Goal: Check status: Check status

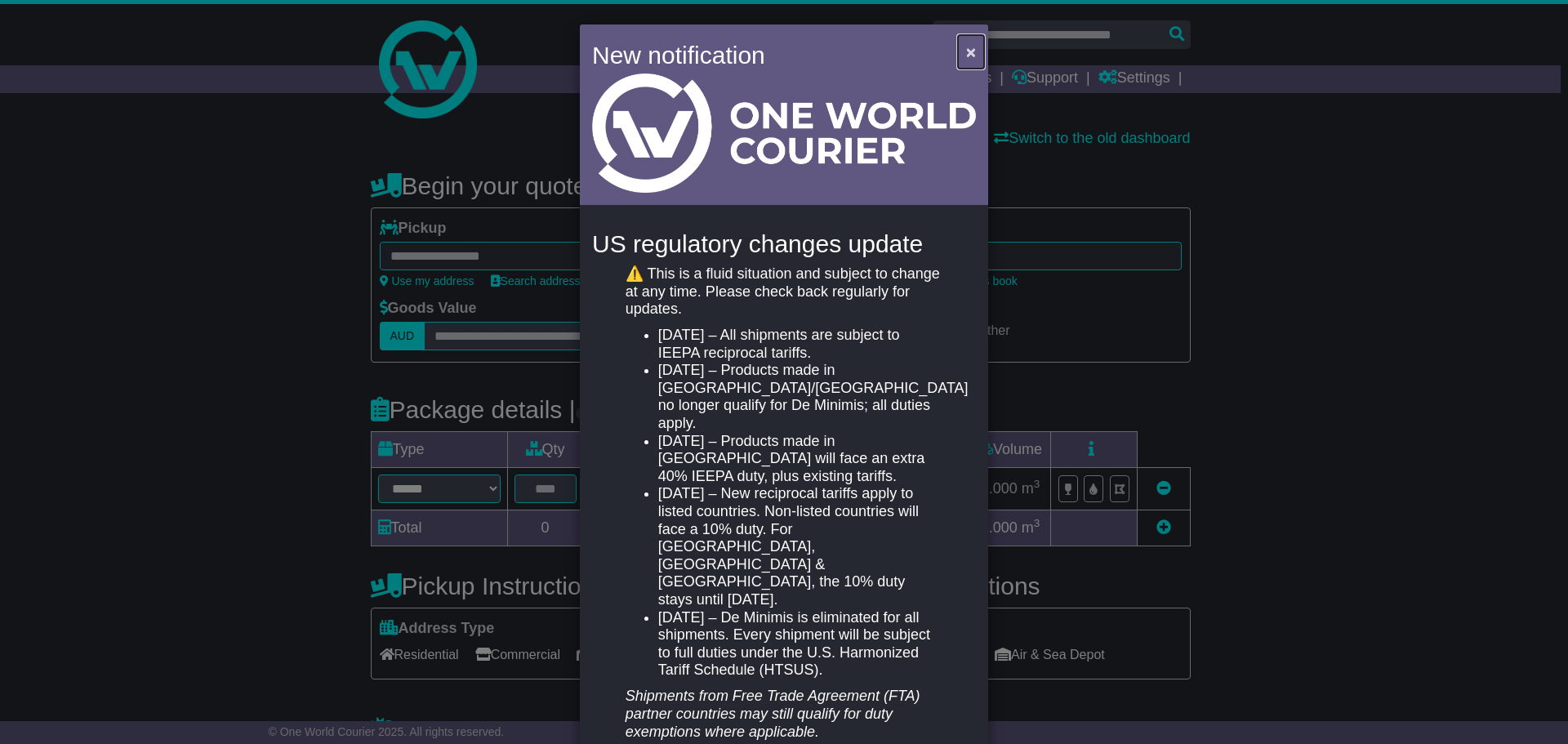
click at [971, 53] on span "×" at bounding box center [971, 52] width 10 height 19
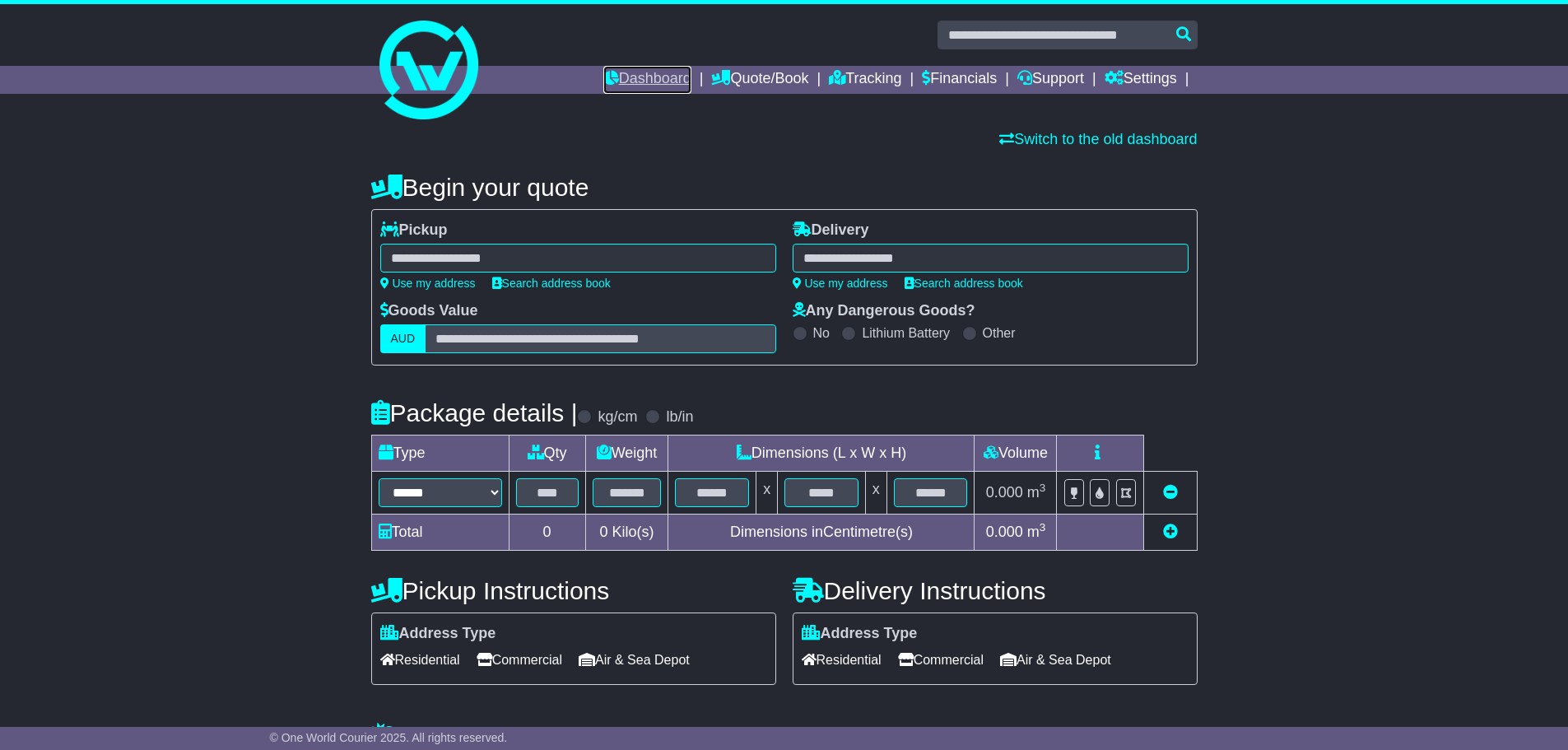
click at [669, 75] on link "Dashboard" at bounding box center [647, 80] width 88 height 28
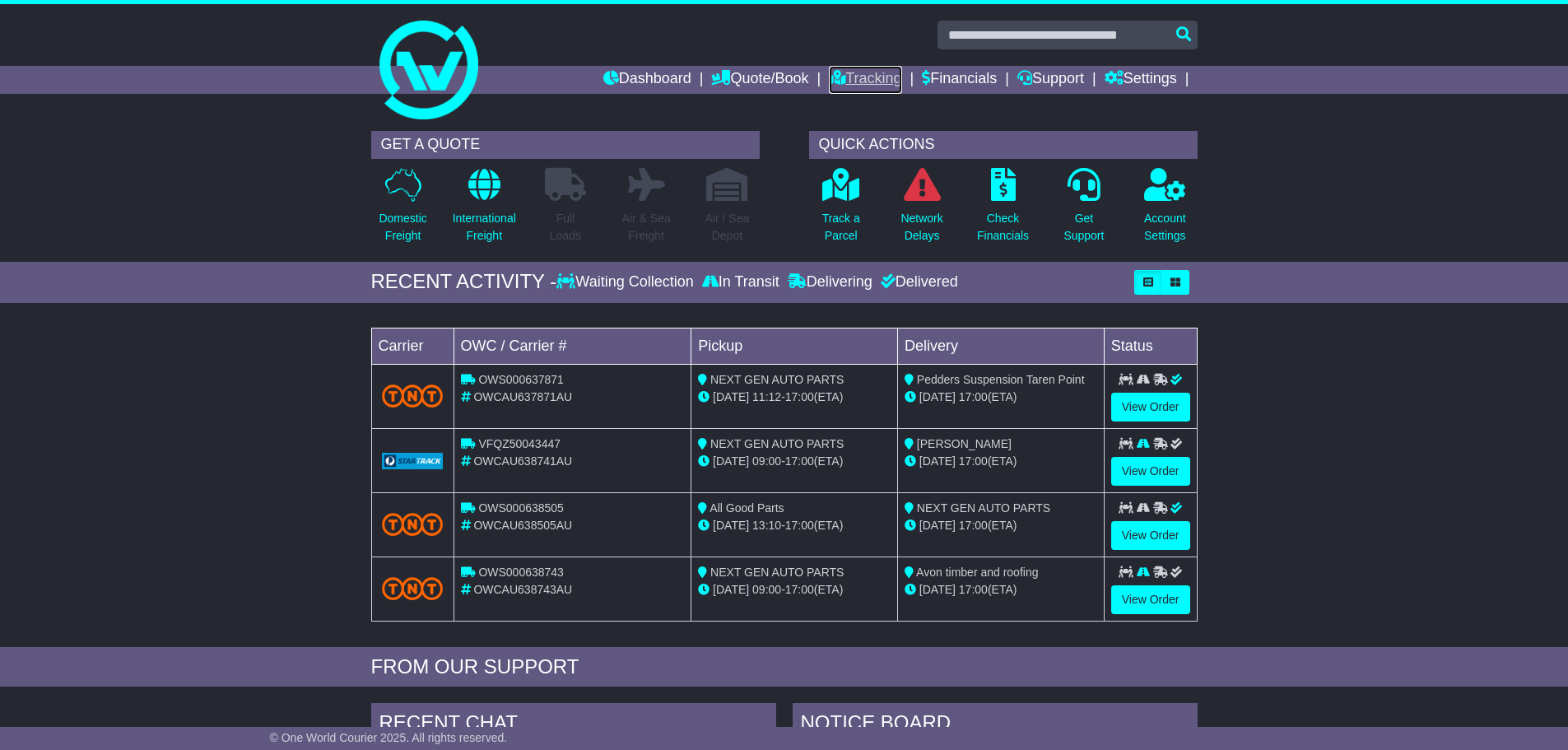
click at [845, 82] on link "Tracking" at bounding box center [866, 80] width 73 height 28
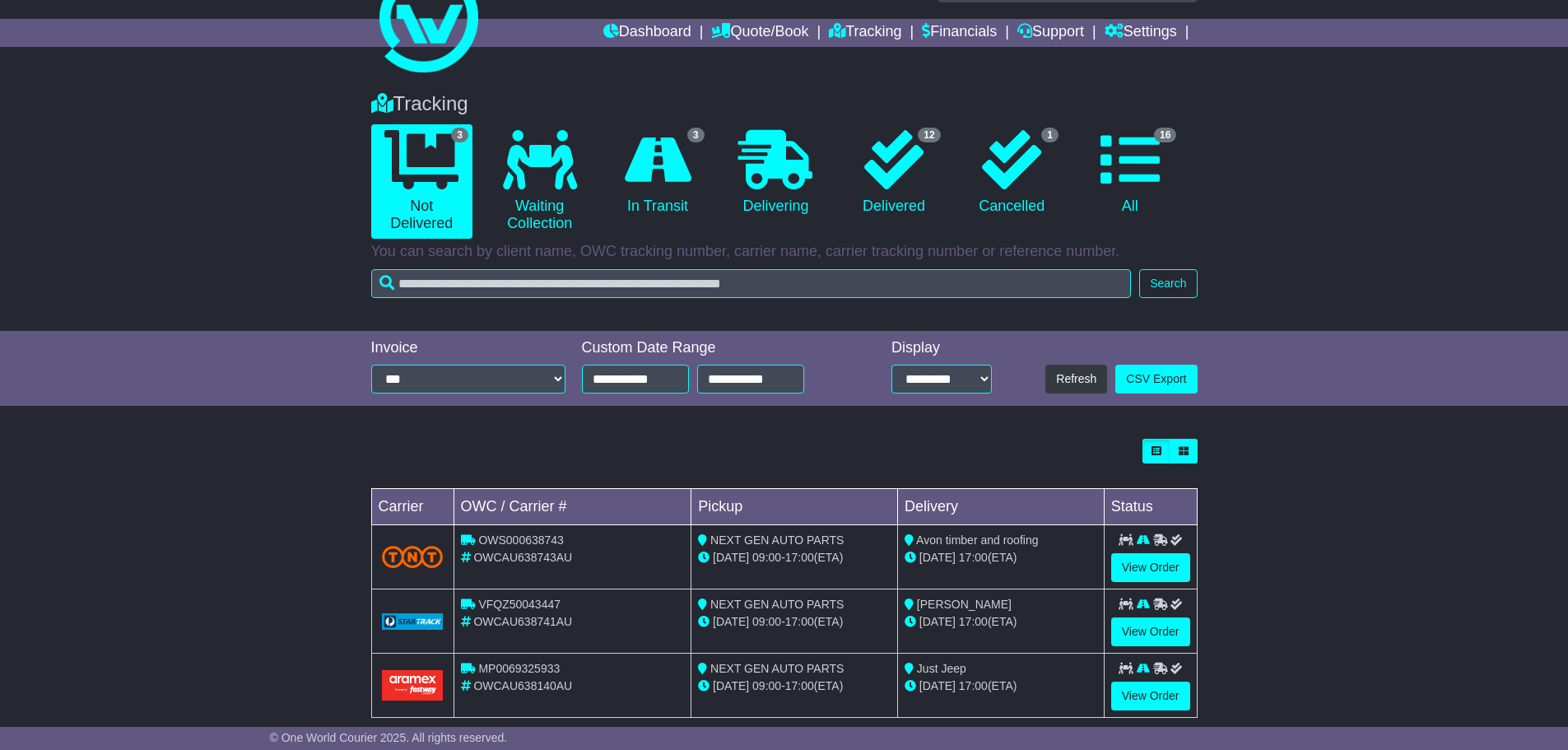
scroll to position [73, 0]
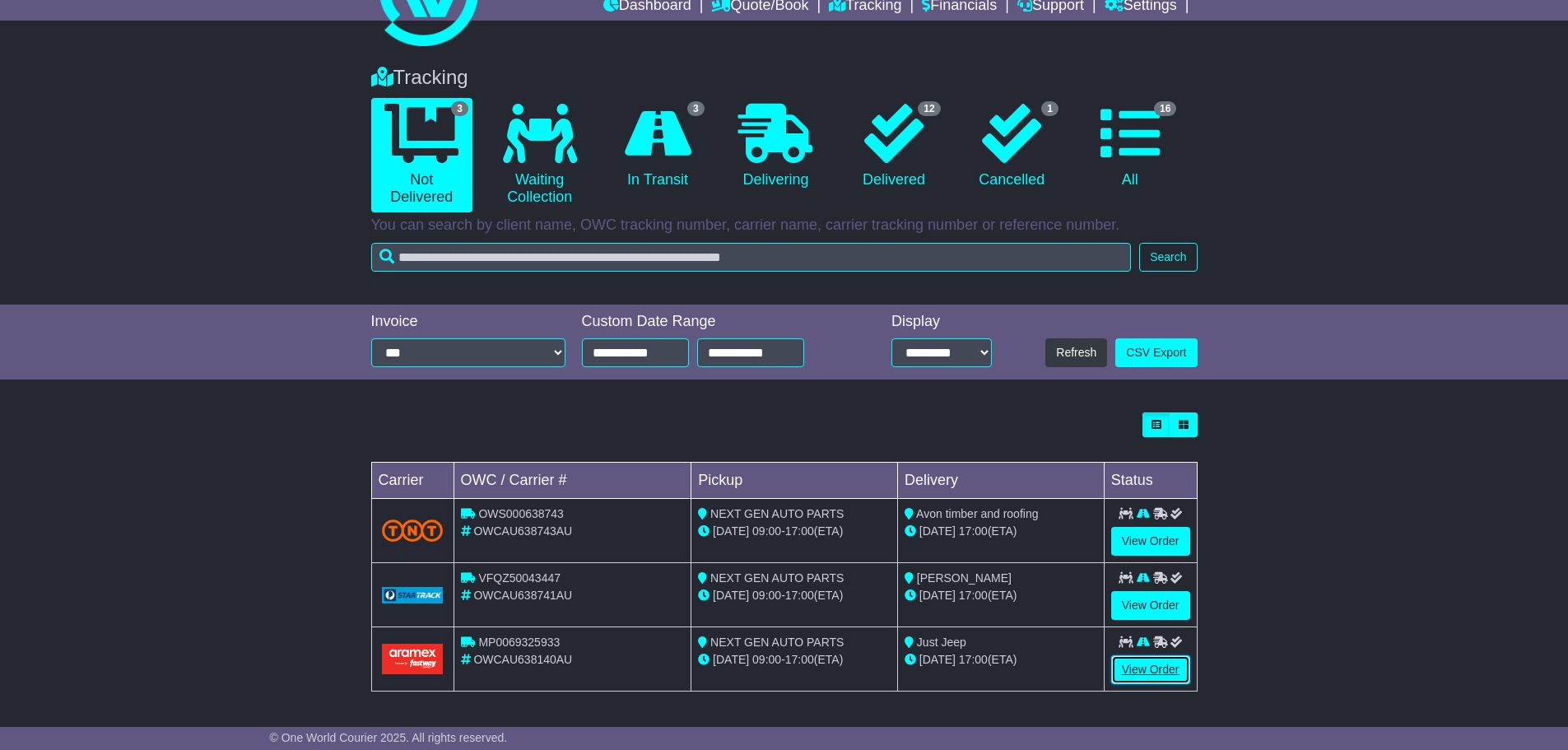
click at [1125, 661] on link "View Order" at bounding box center [1151, 670] width 79 height 29
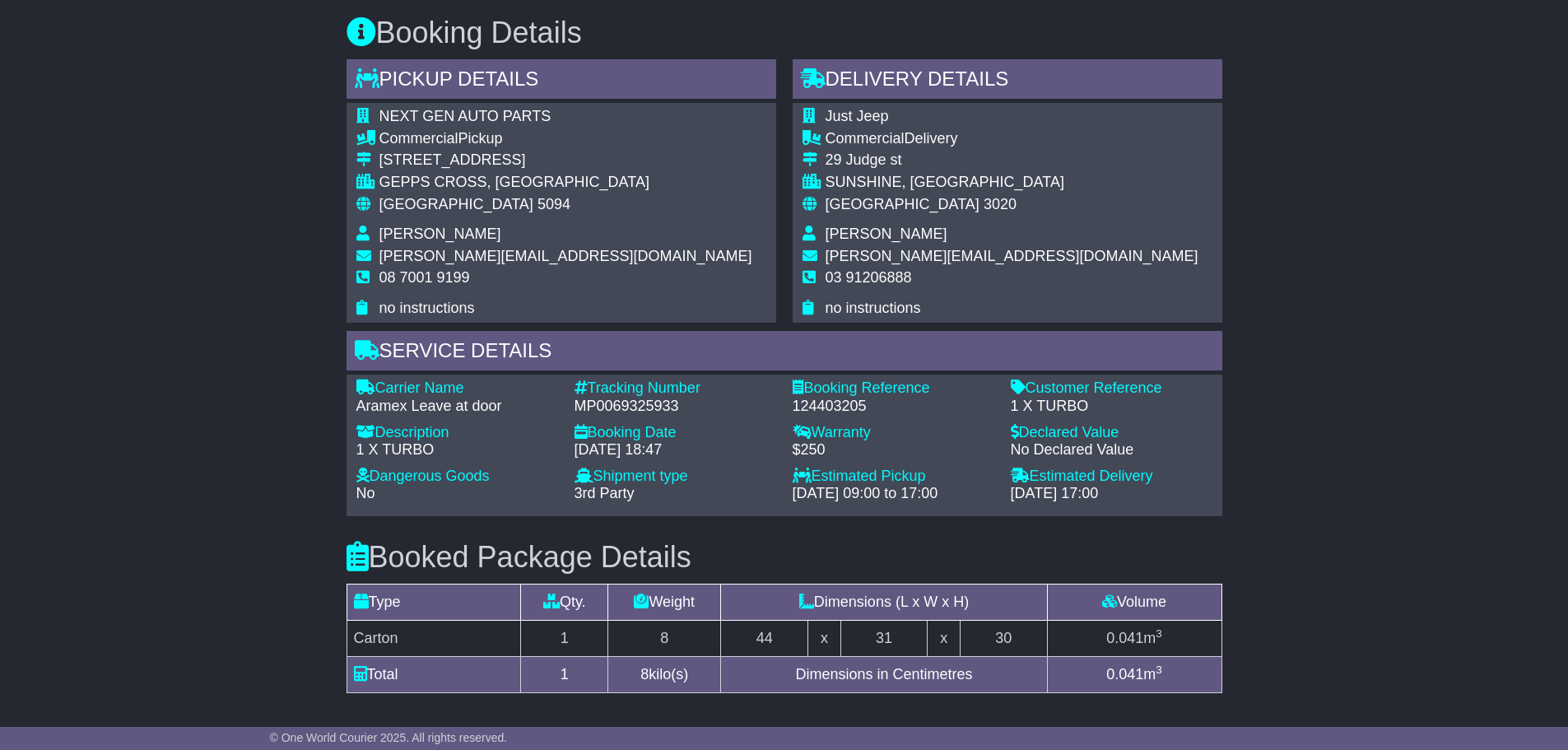
scroll to position [1153, 0]
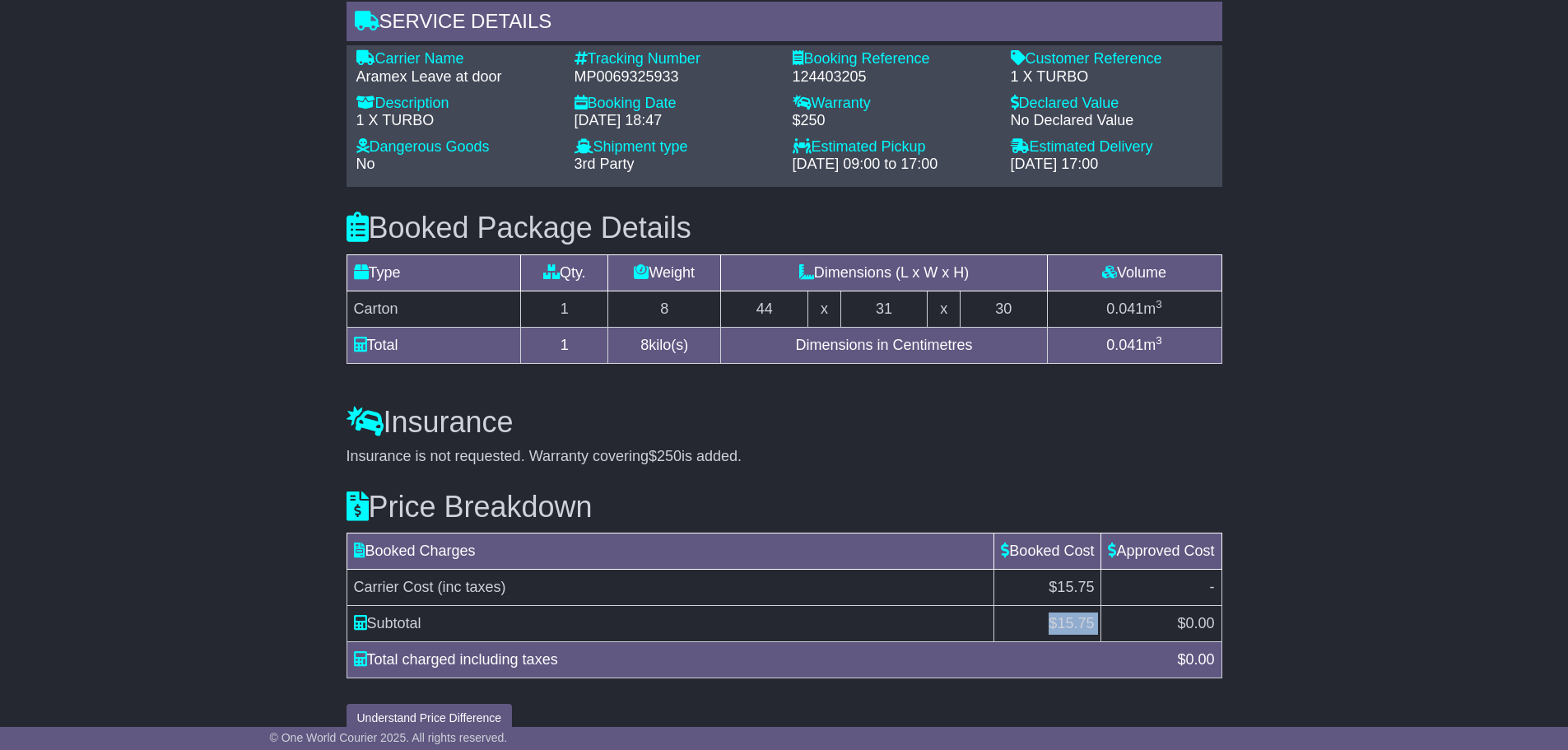
drag, startPoint x: 1035, startPoint y: 604, endPoint x: 1143, endPoint y: 604, distance: 108.0
click at [1143, 606] on tr "Subtotal $ 15.75 $ 0.00" at bounding box center [784, 624] width 875 height 36
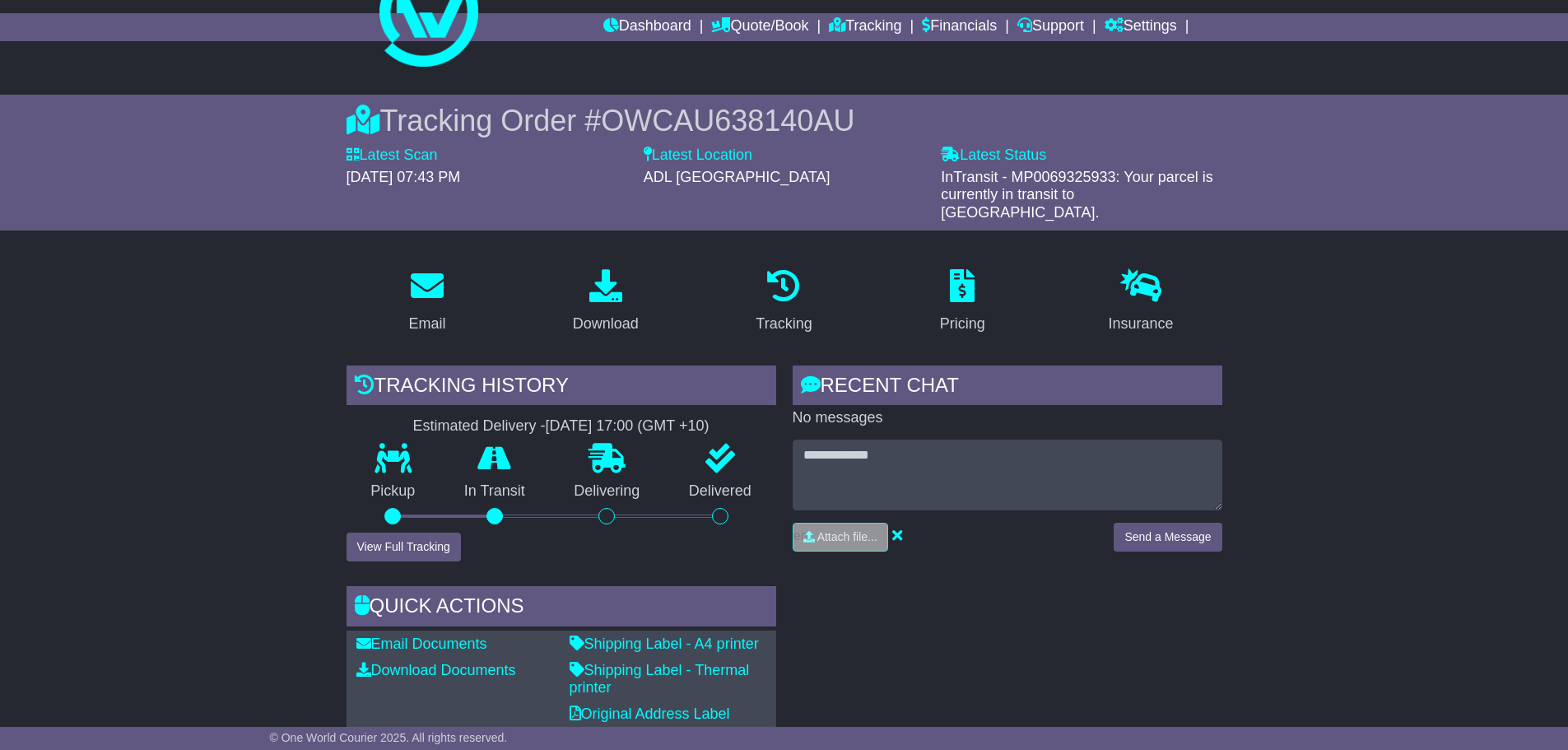
scroll to position [0, 0]
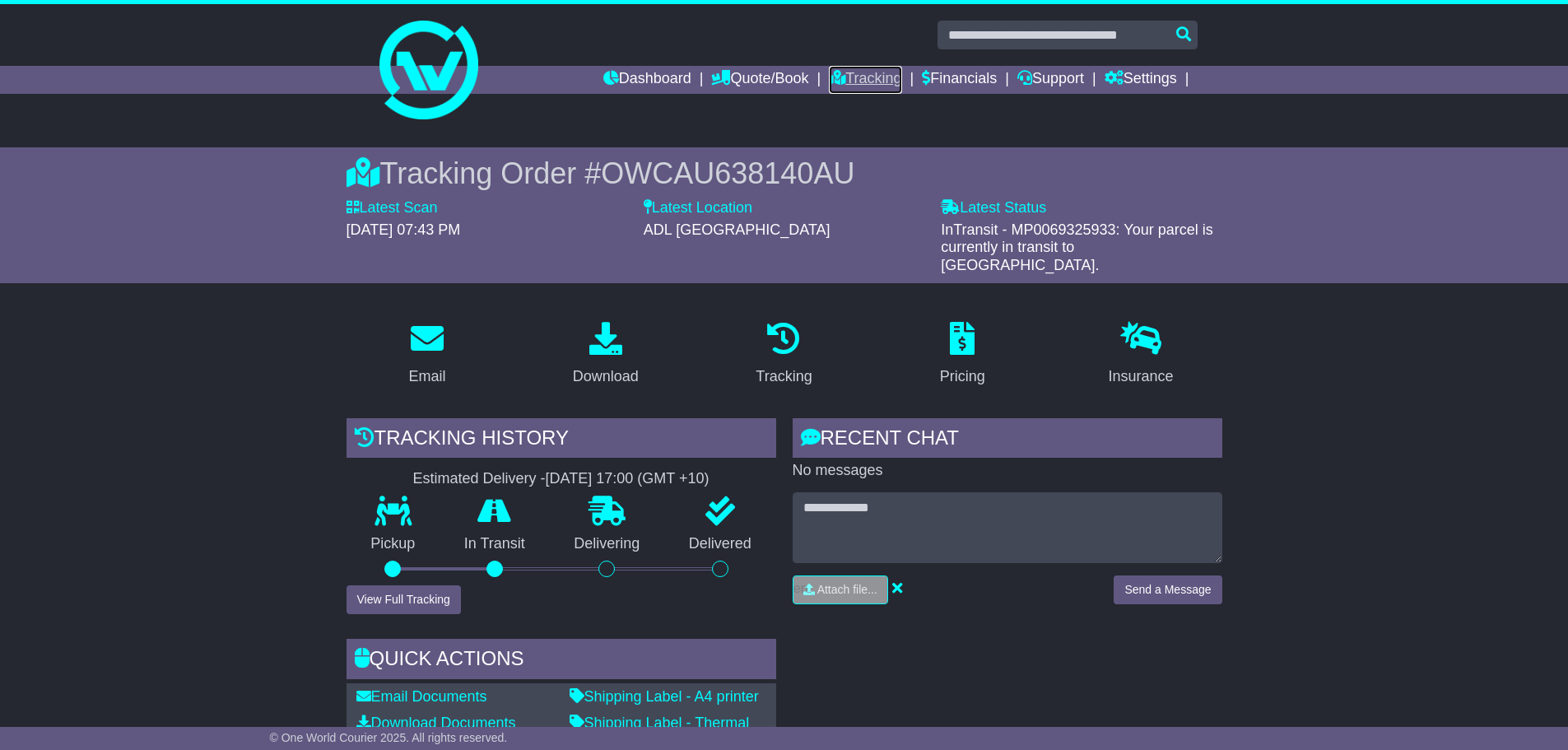
click at [864, 82] on link "Tracking" at bounding box center [866, 80] width 73 height 28
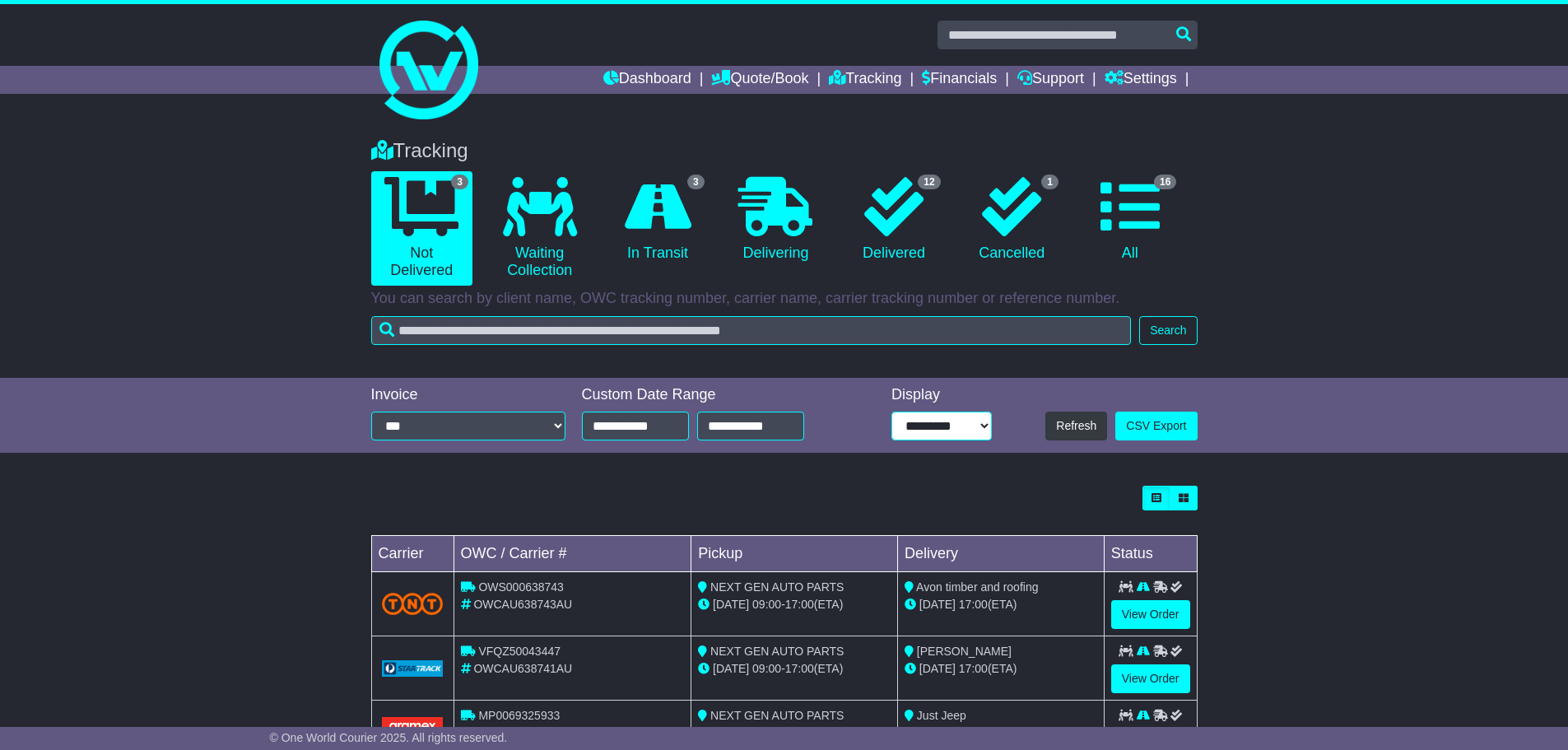
click at [951, 425] on select "**********" at bounding box center [942, 426] width 101 height 29
select select "**"
click at [892, 412] on select "**********" at bounding box center [942, 426] width 101 height 29
click at [1079, 430] on button "Refresh" at bounding box center [1076, 426] width 62 height 29
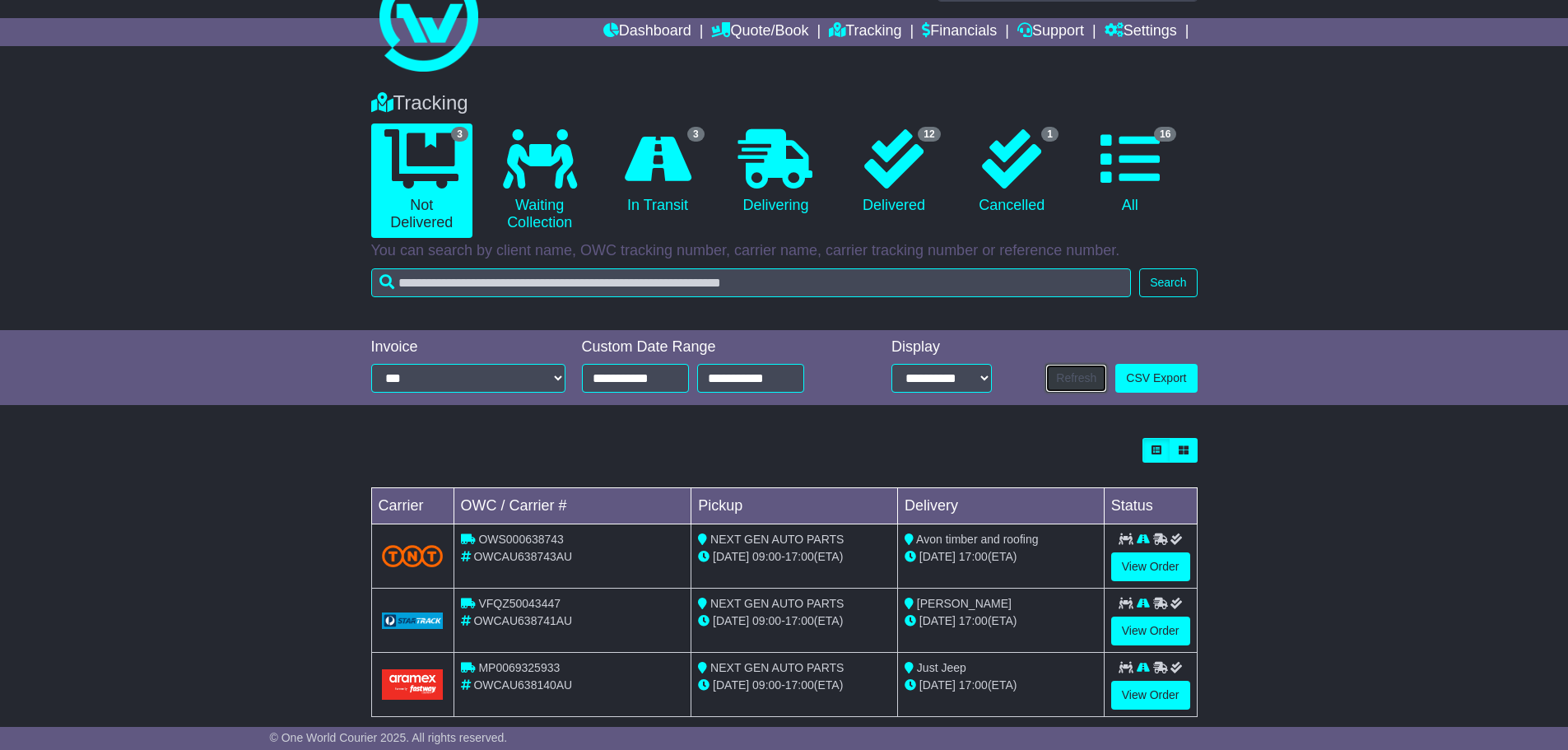
scroll to position [73, 0]
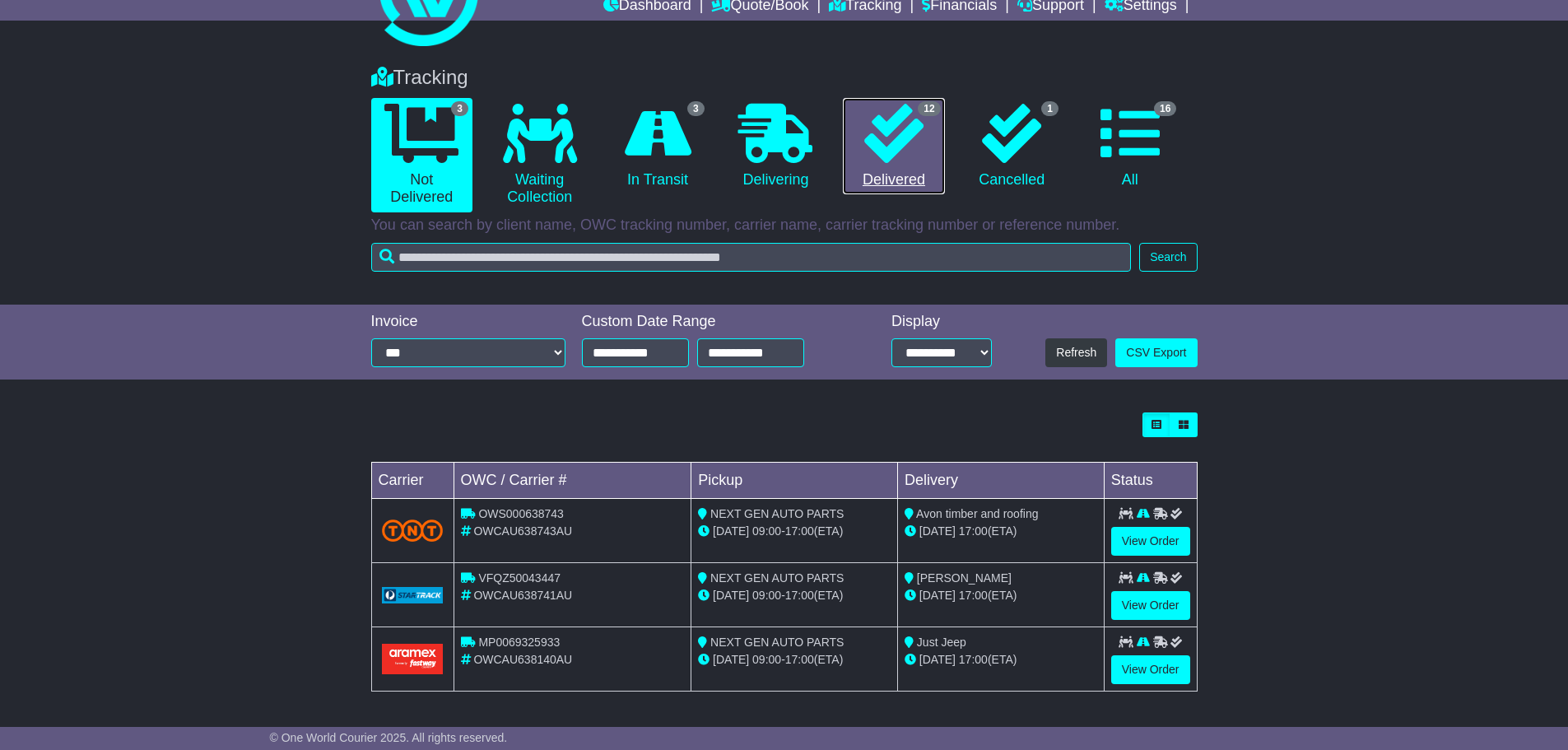
click at [892, 168] on link "12 Delivered" at bounding box center [894, 147] width 101 height 97
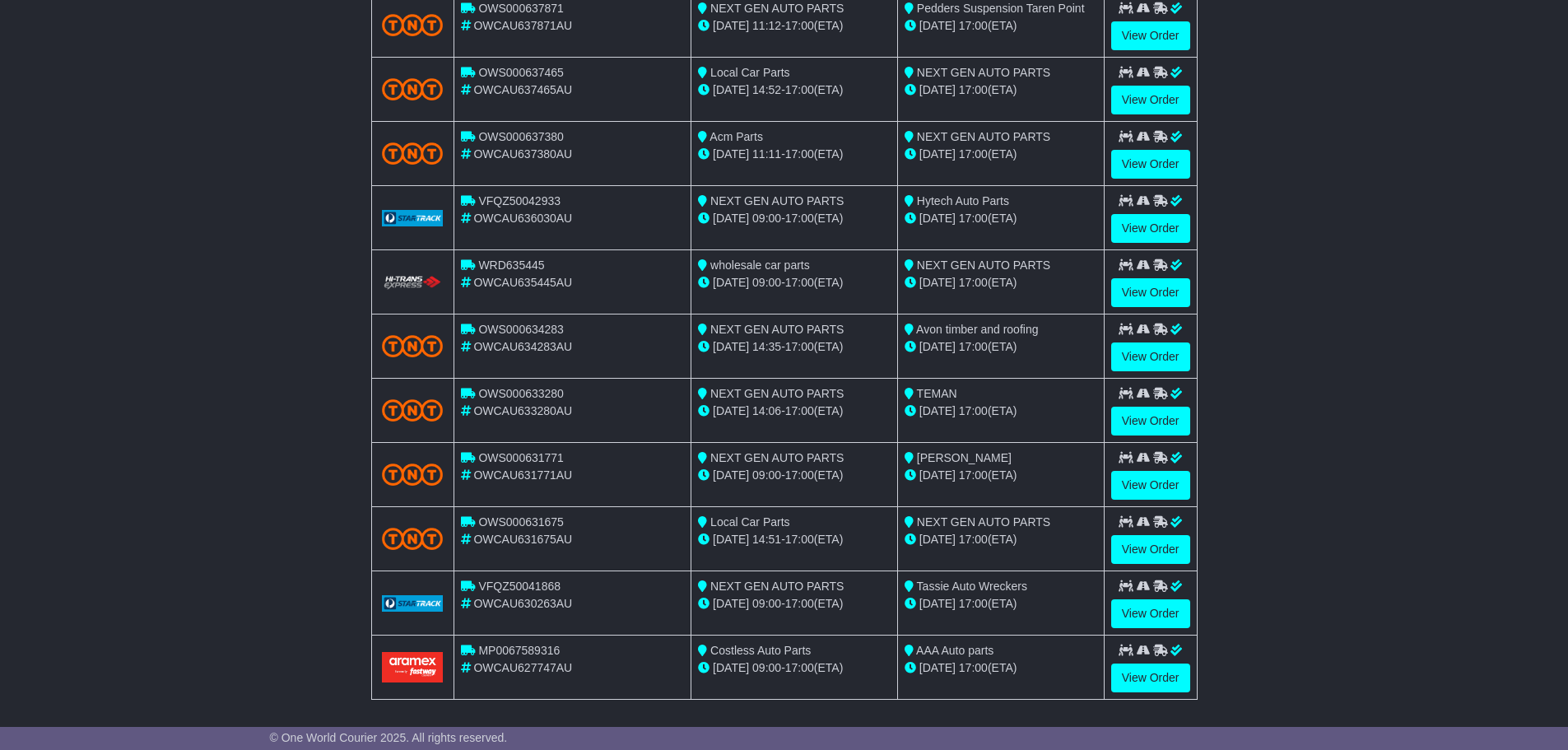
scroll to position [651, 0]
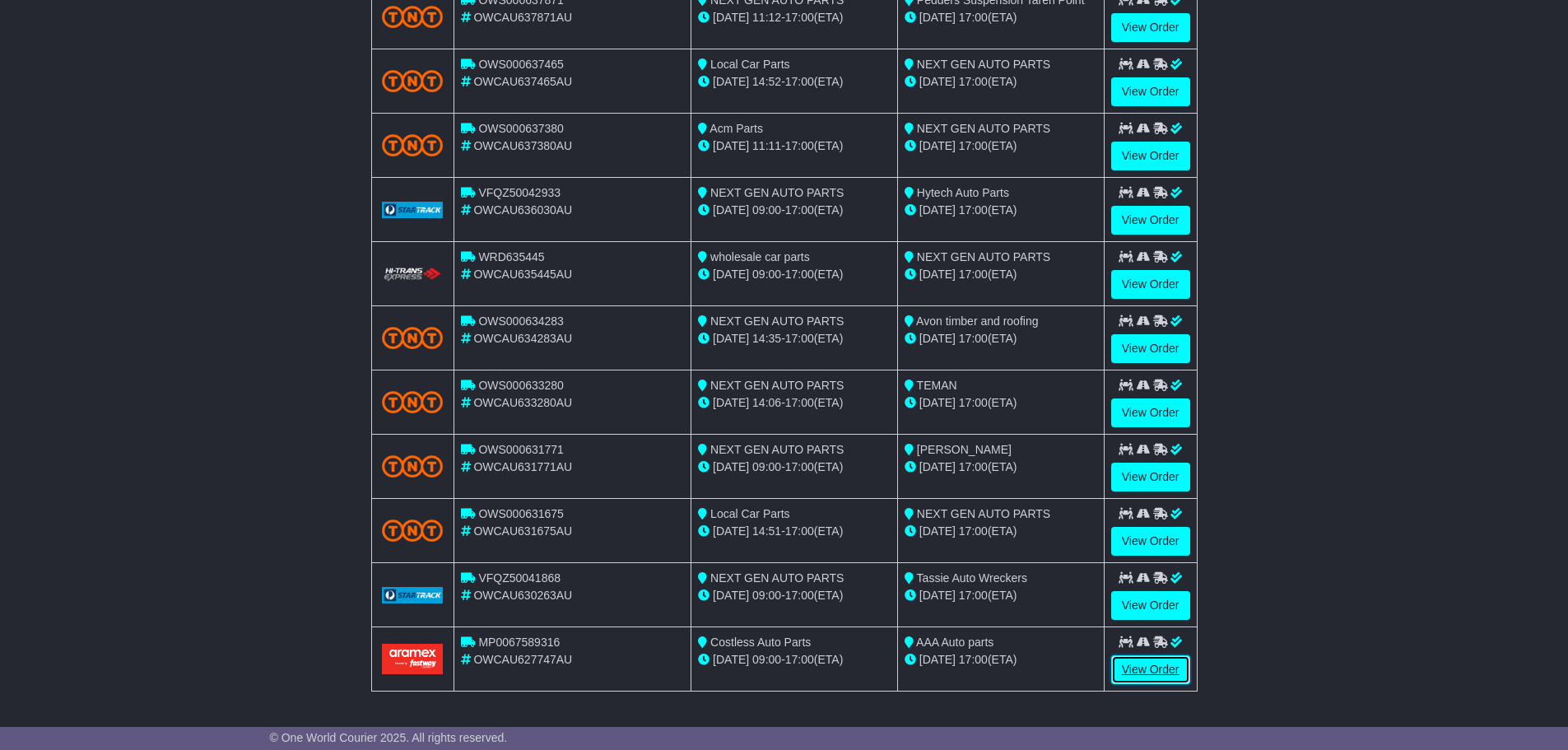
click at [1149, 670] on link "View Order" at bounding box center [1151, 670] width 79 height 29
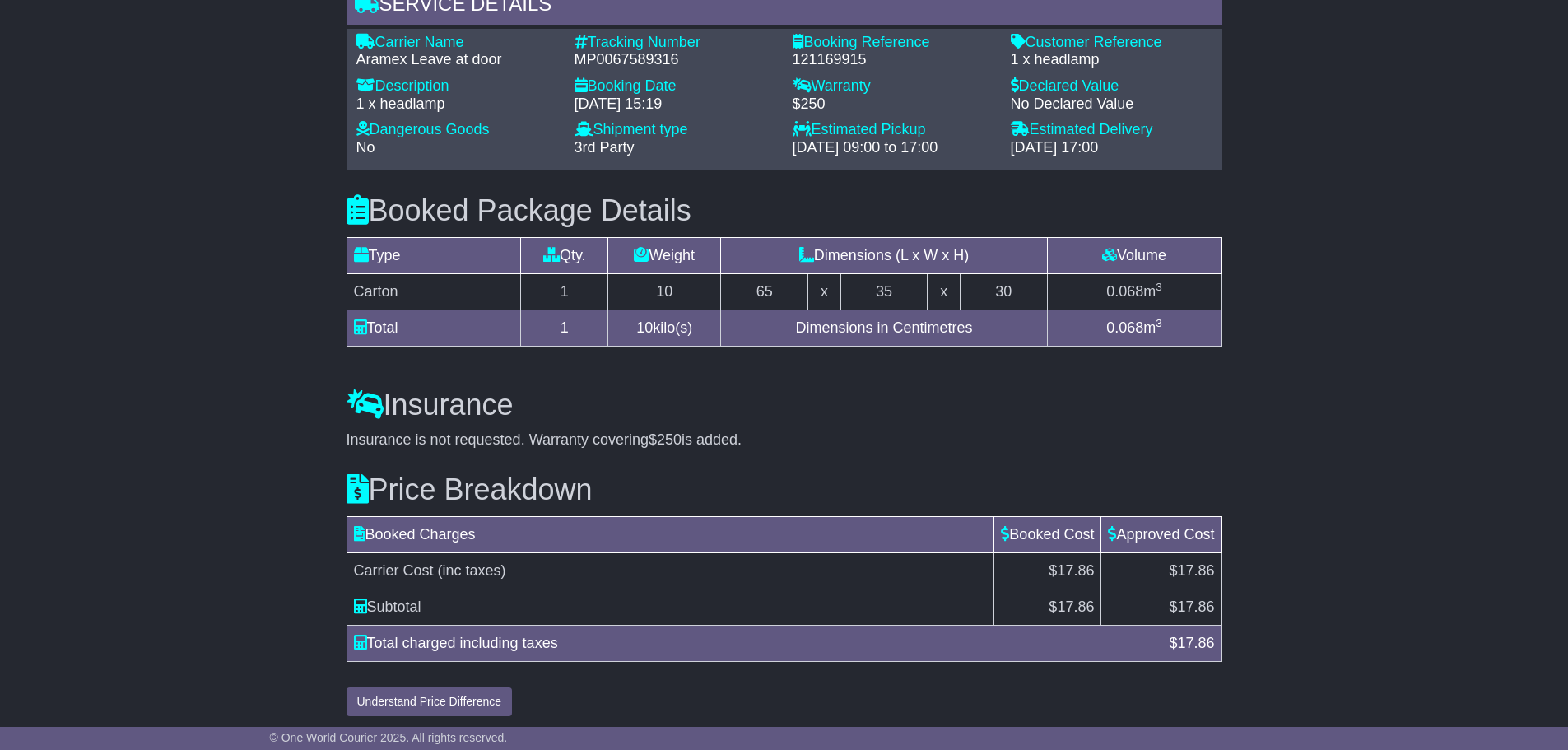
scroll to position [1149, 0]
